Goal: Information Seeking & Learning: Learn about a topic

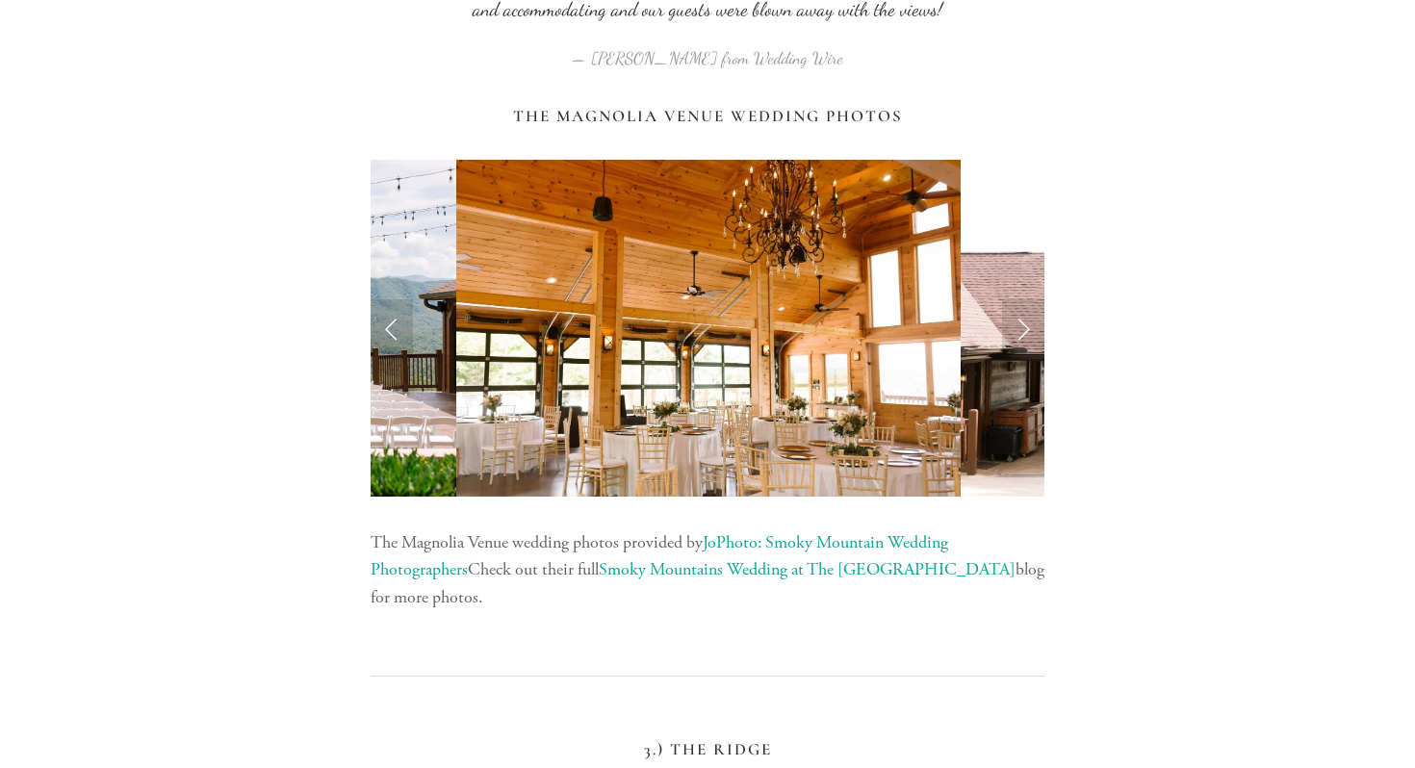
scroll to position [3976, 0]
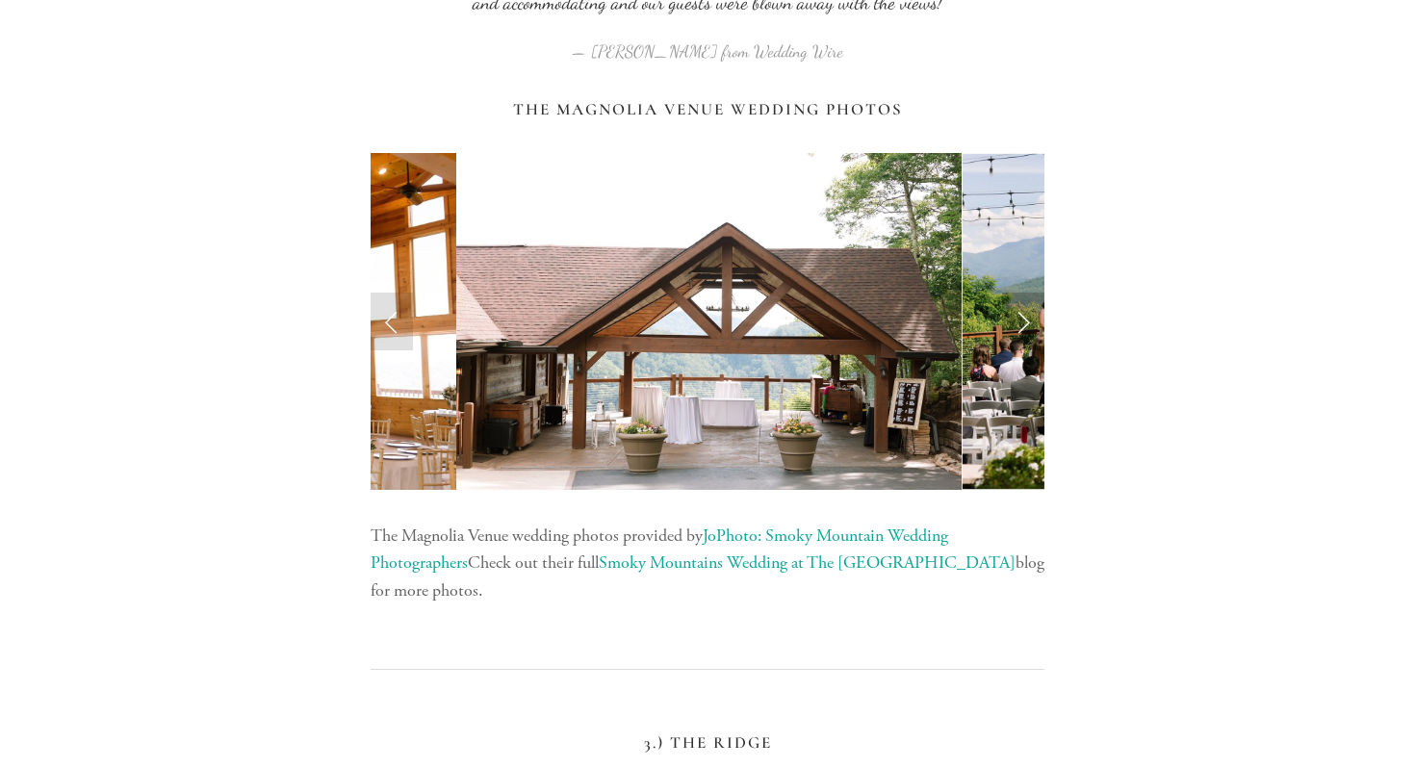
click at [1021, 327] on link "Next Slide" at bounding box center [1023, 322] width 42 height 58
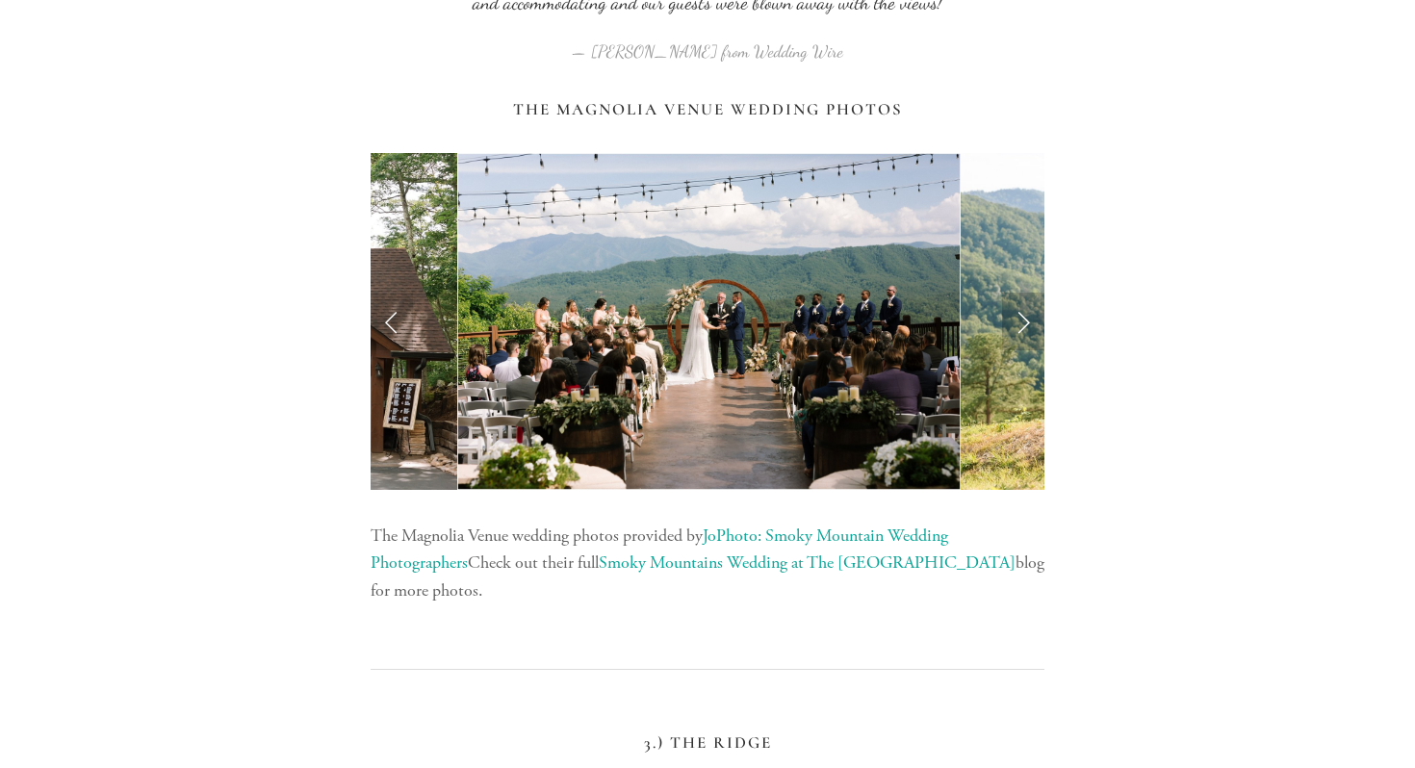
click at [1021, 327] on link "Next Slide" at bounding box center [1023, 322] width 42 height 58
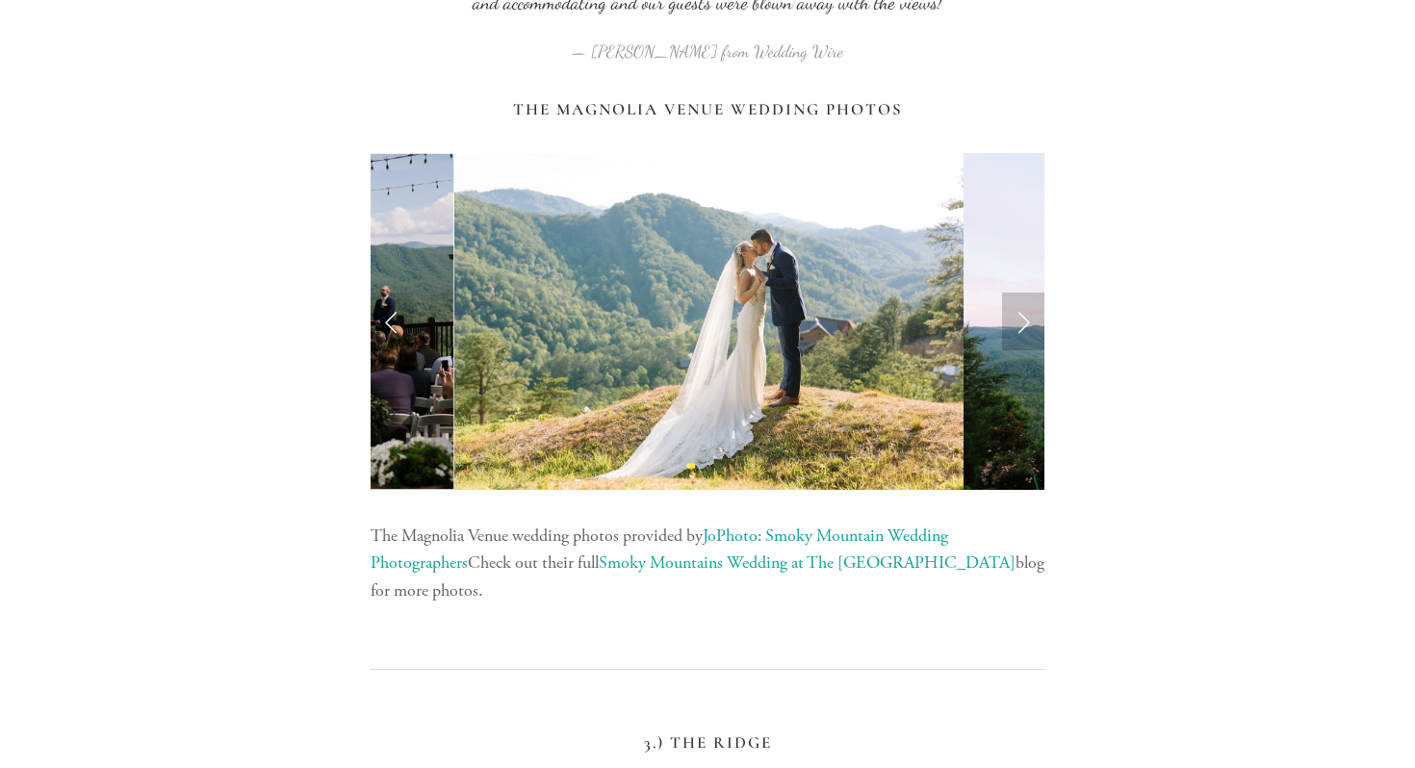
click at [1021, 327] on link "Next Slide" at bounding box center [1023, 322] width 42 height 58
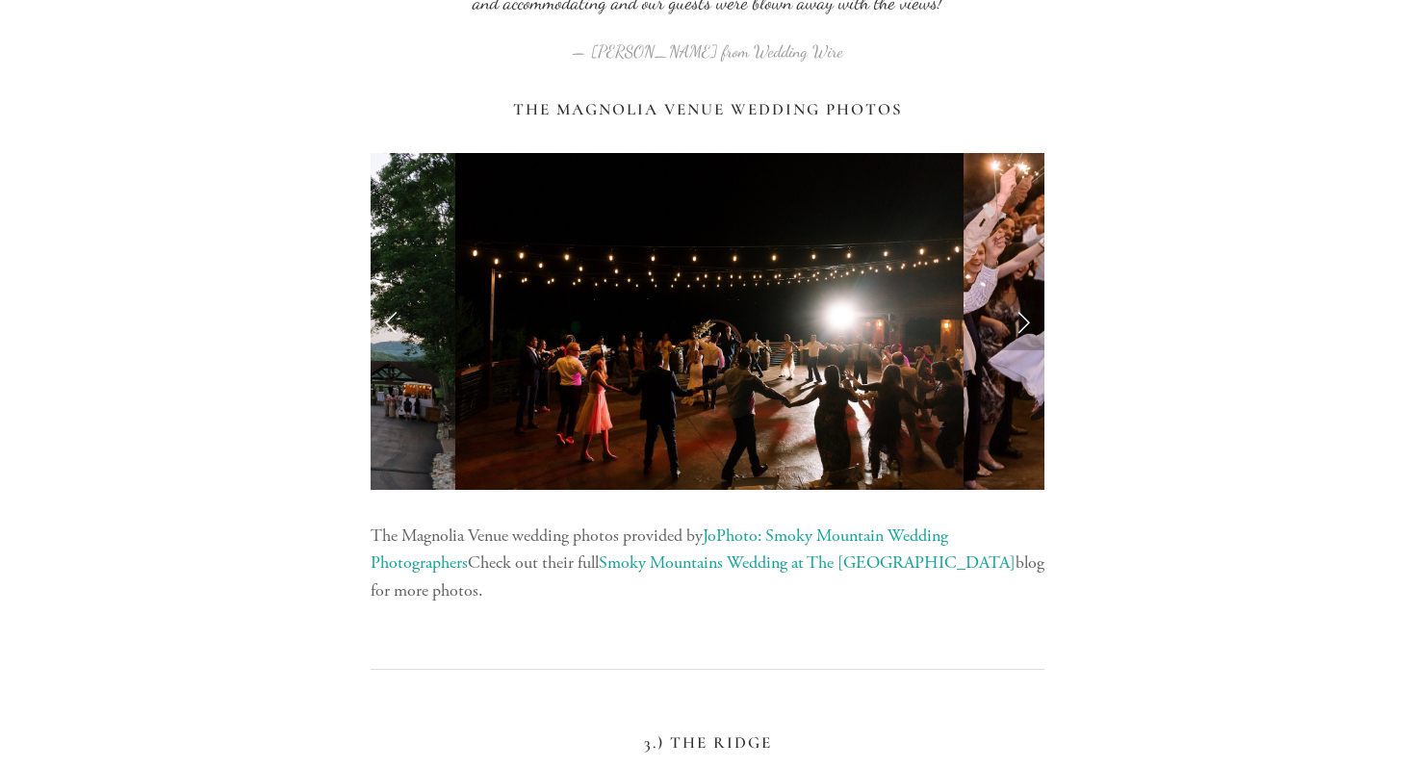
click at [1021, 327] on link "Next Slide" at bounding box center [1023, 322] width 42 height 58
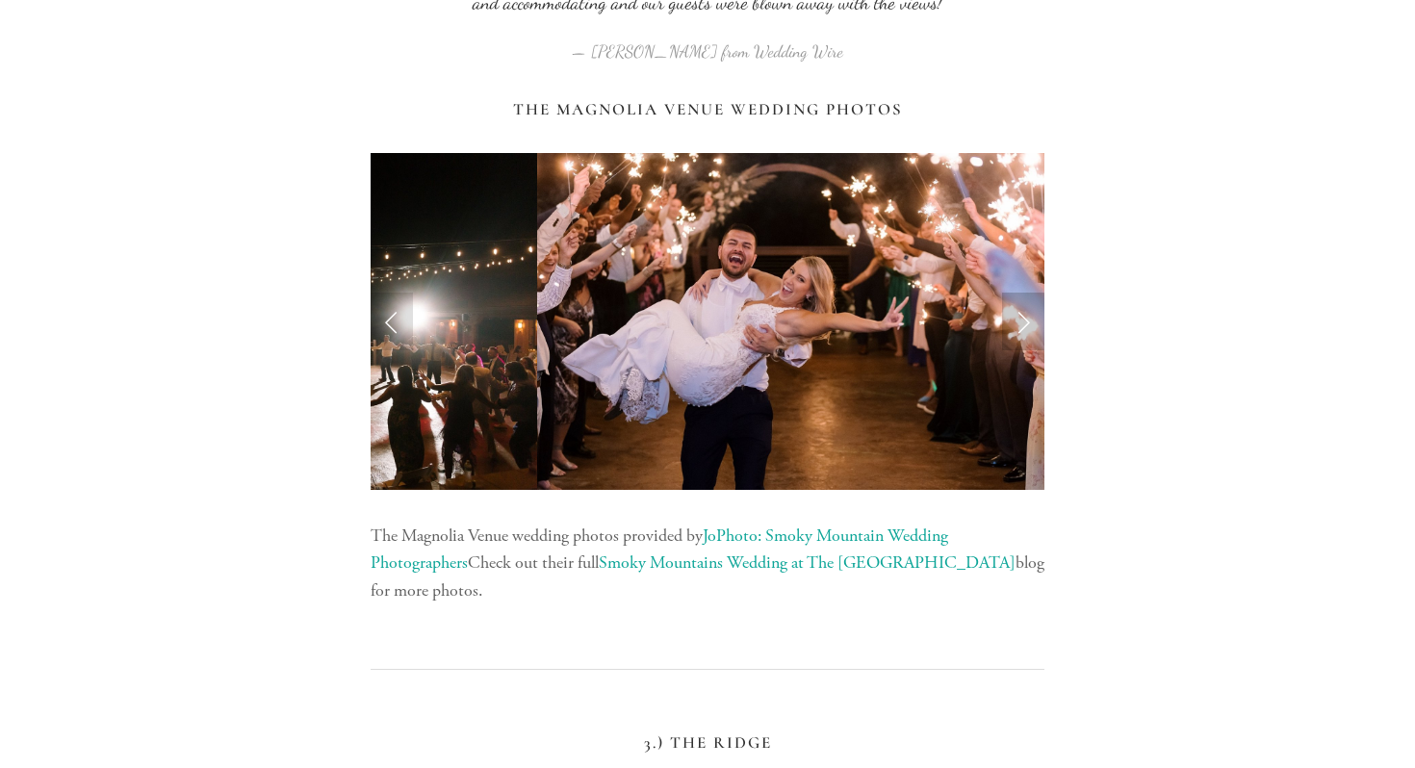
click at [1021, 327] on link "Next Slide" at bounding box center [1023, 322] width 42 height 58
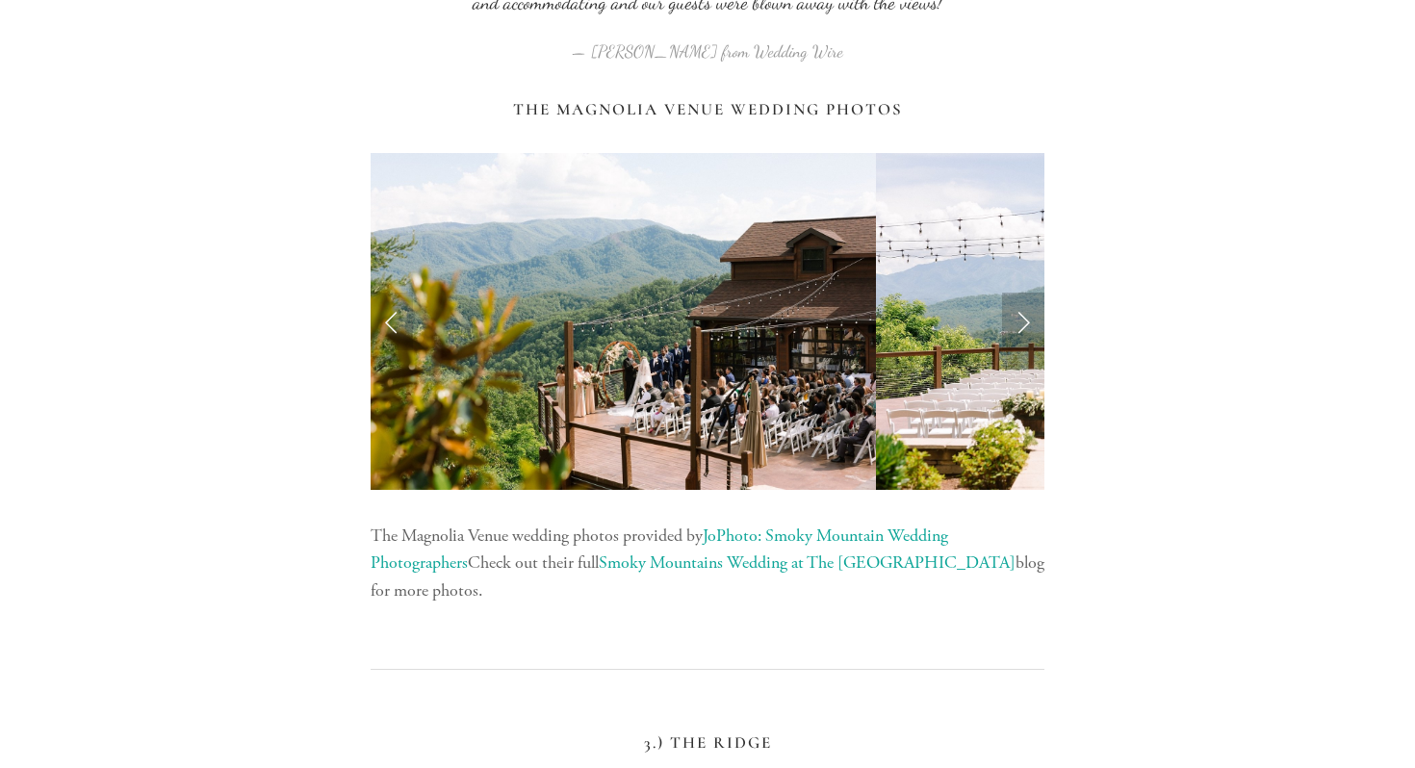
click at [1021, 327] on link "Next Slide" at bounding box center [1023, 322] width 42 height 58
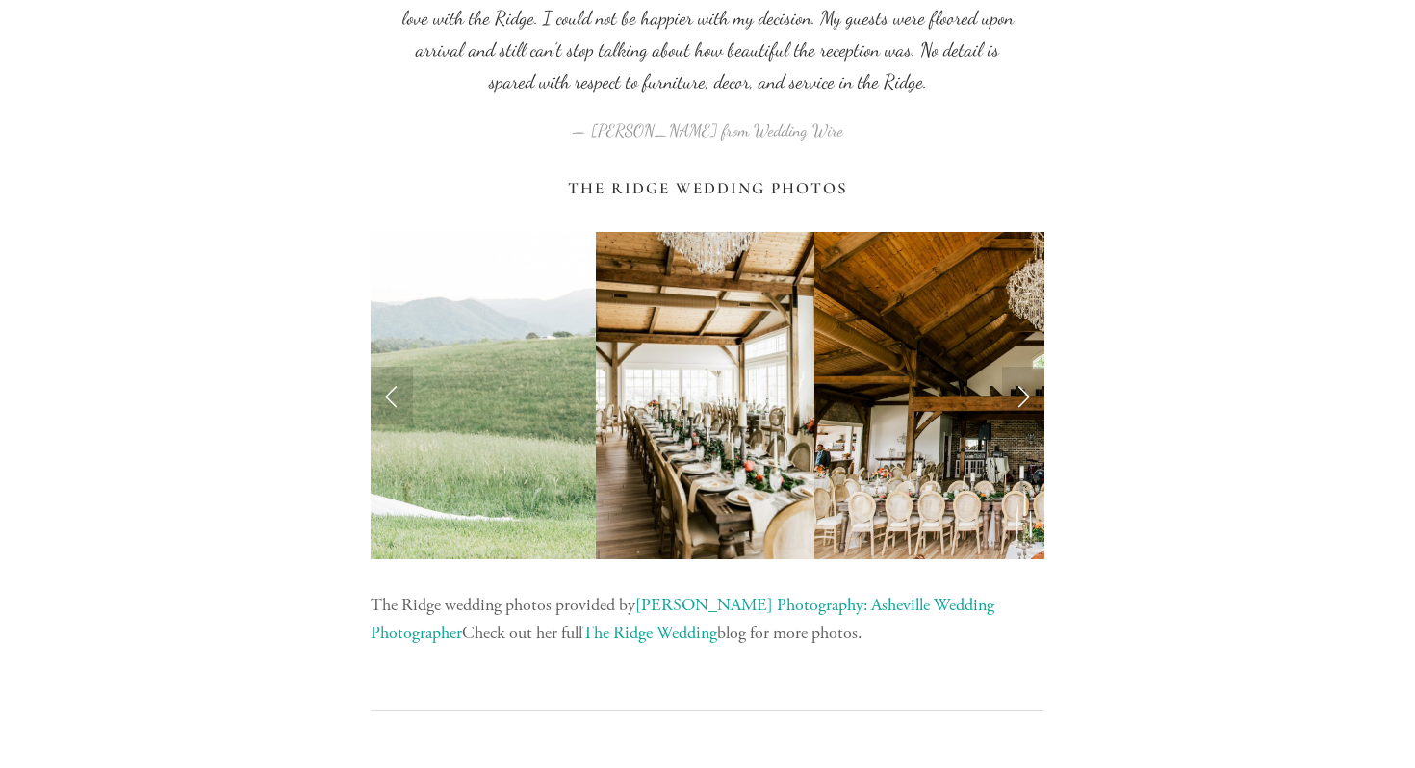
scroll to position [6070, 0]
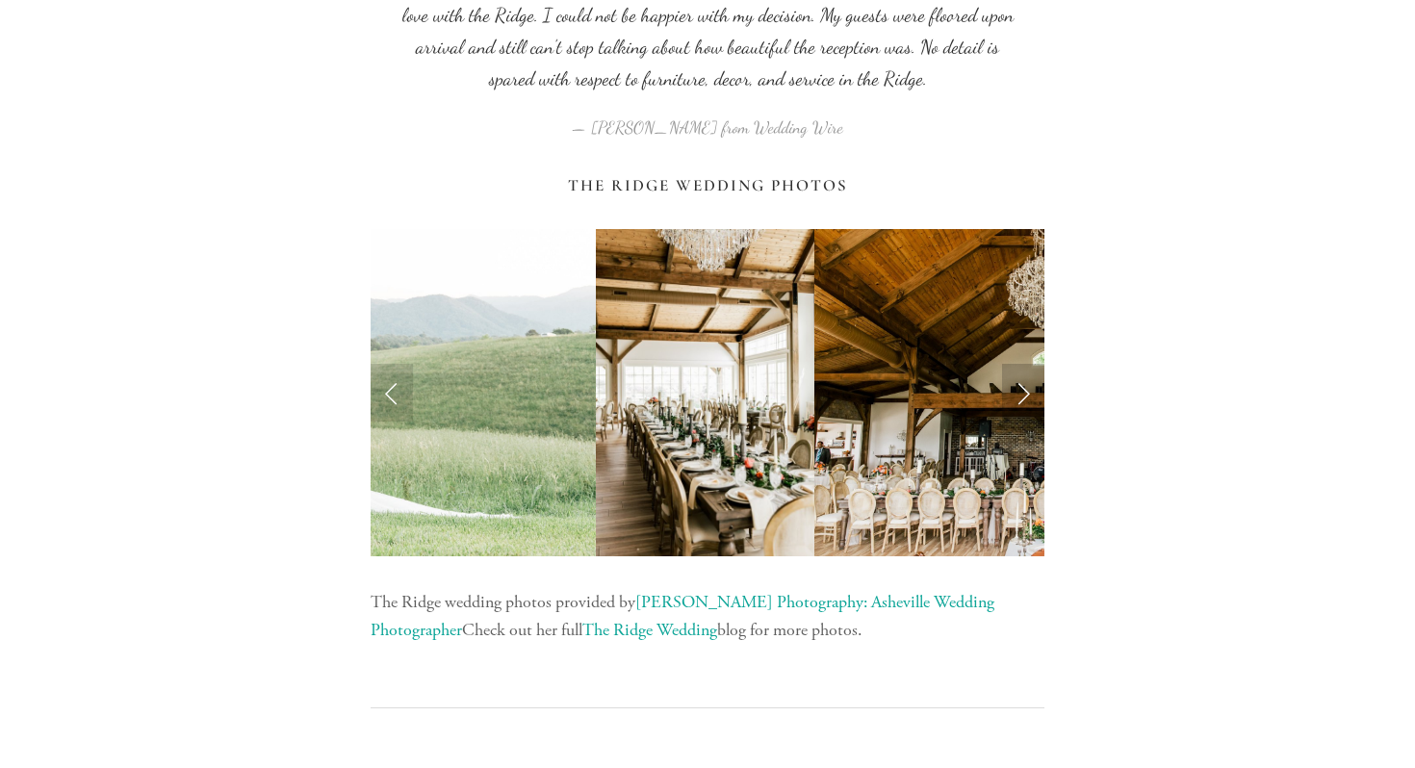
click at [1025, 397] on link "Next Slide" at bounding box center [1023, 393] width 42 height 58
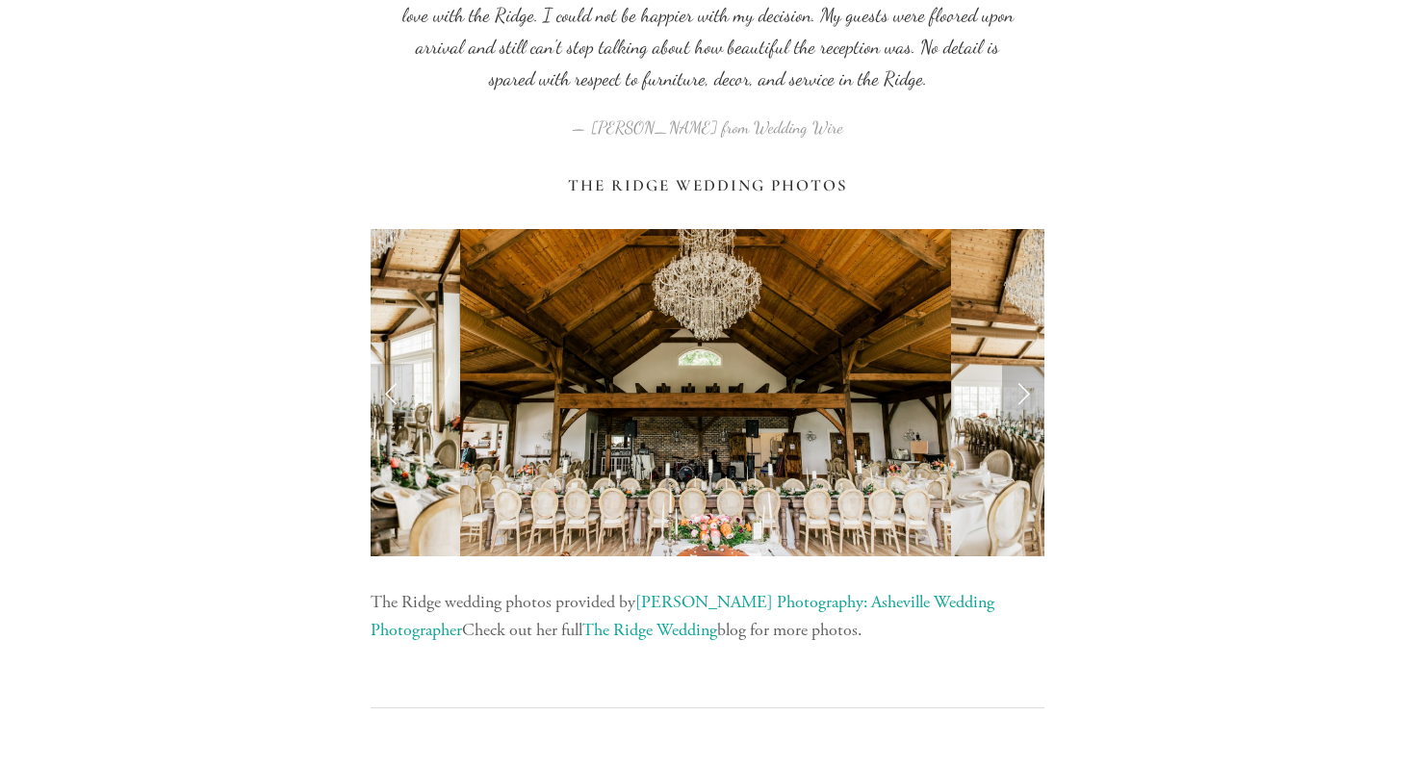
click at [1025, 397] on link "Next Slide" at bounding box center [1023, 393] width 42 height 58
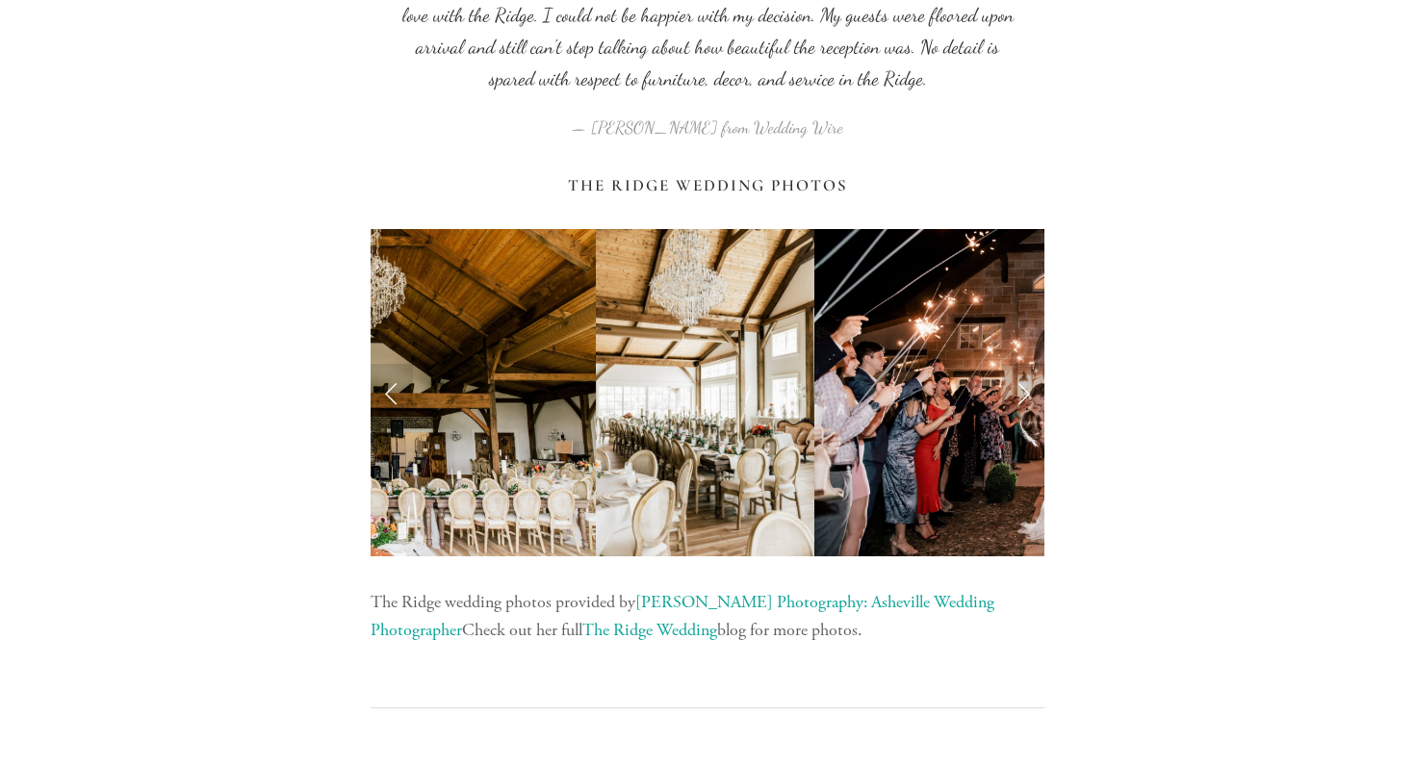
click at [1025, 397] on link "Next Slide" at bounding box center [1023, 393] width 42 height 58
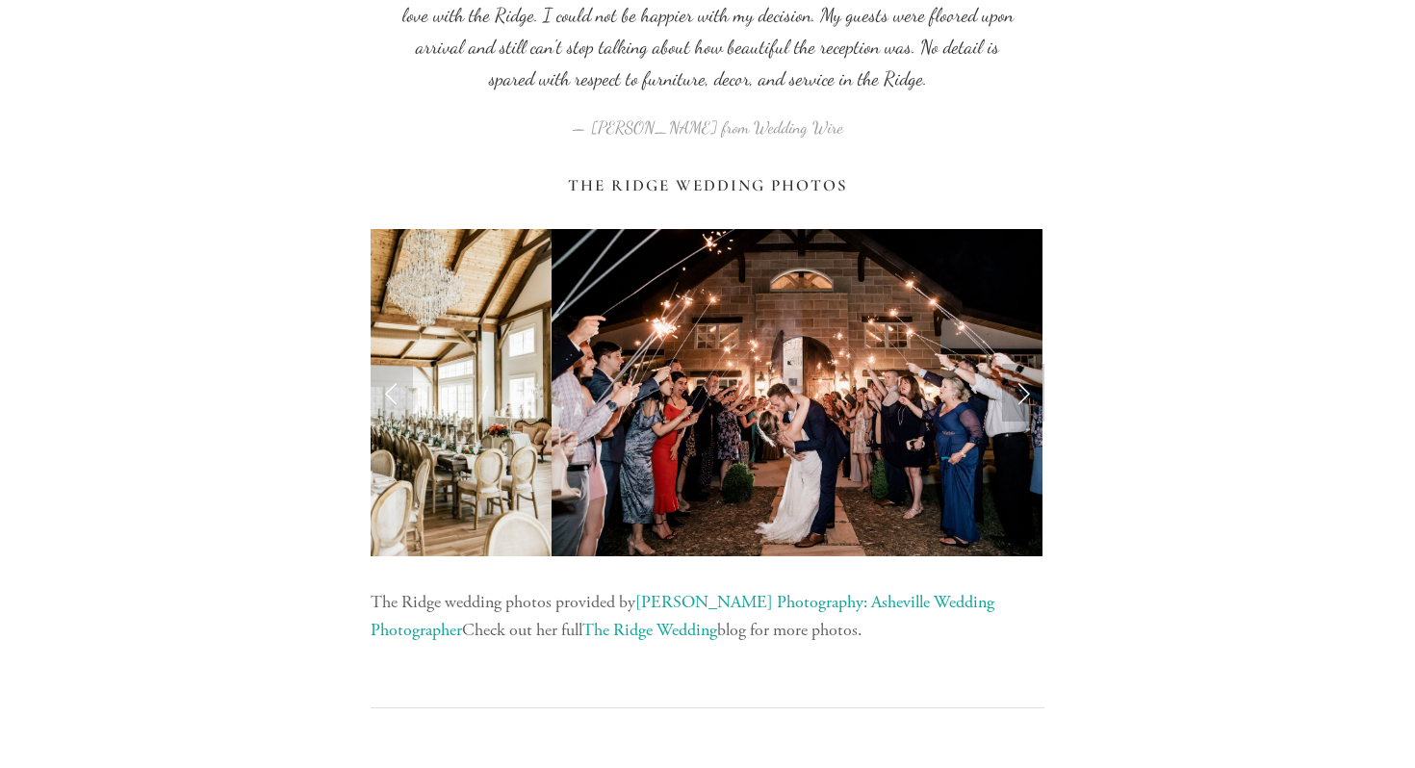
click at [1025, 397] on link "Next Slide" at bounding box center [1023, 393] width 42 height 58
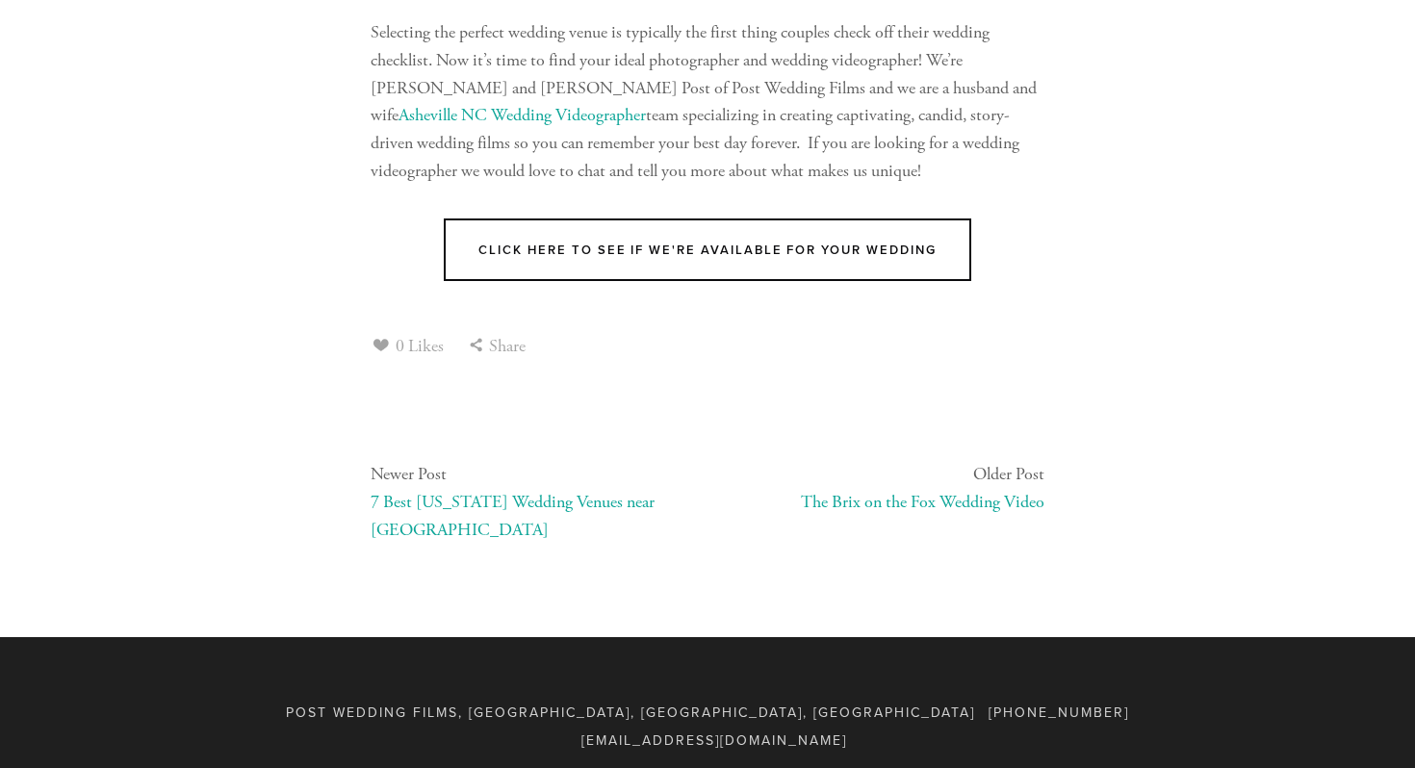
scroll to position [11808, 0]
